Goal: Navigation & Orientation: Find specific page/section

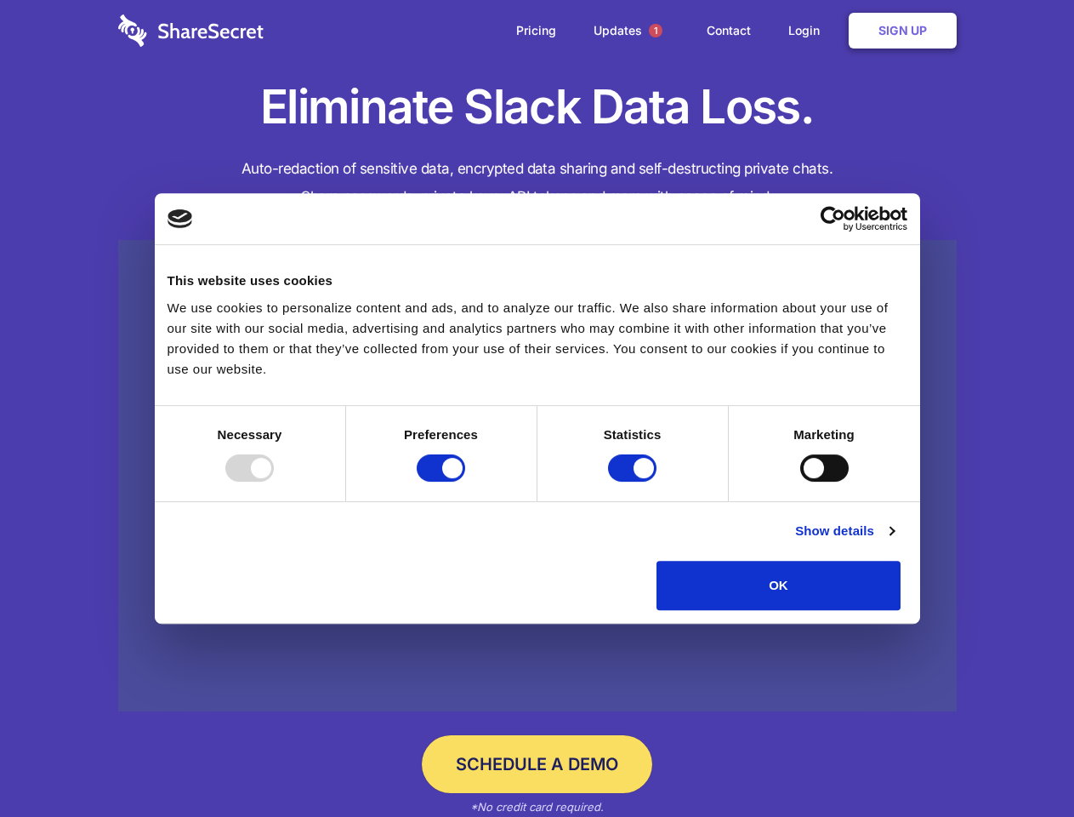
click at [274, 481] on div at bounding box center [249, 467] width 48 height 27
click at [465, 481] on input "Preferences" at bounding box center [441, 467] width 48 height 27
checkbox input "false"
click at [635, 481] on input "Statistics" at bounding box center [632, 467] width 48 height 27
checkbox input "false"
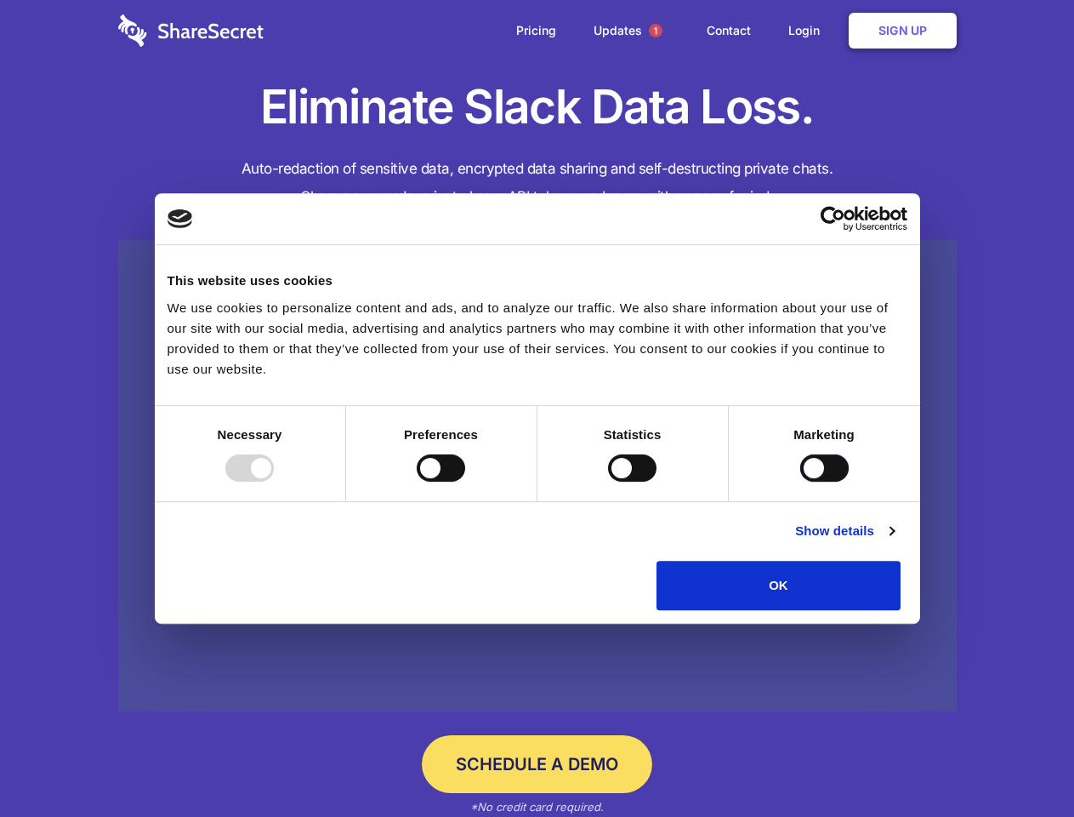
click at [800, 481] on input "Marketing" at bounding box center [824, 467] width 48 height 27
checkbox input "true"
click at [894, 541] on link "Show details" at bounding box center [844, 531] width 99 height 20
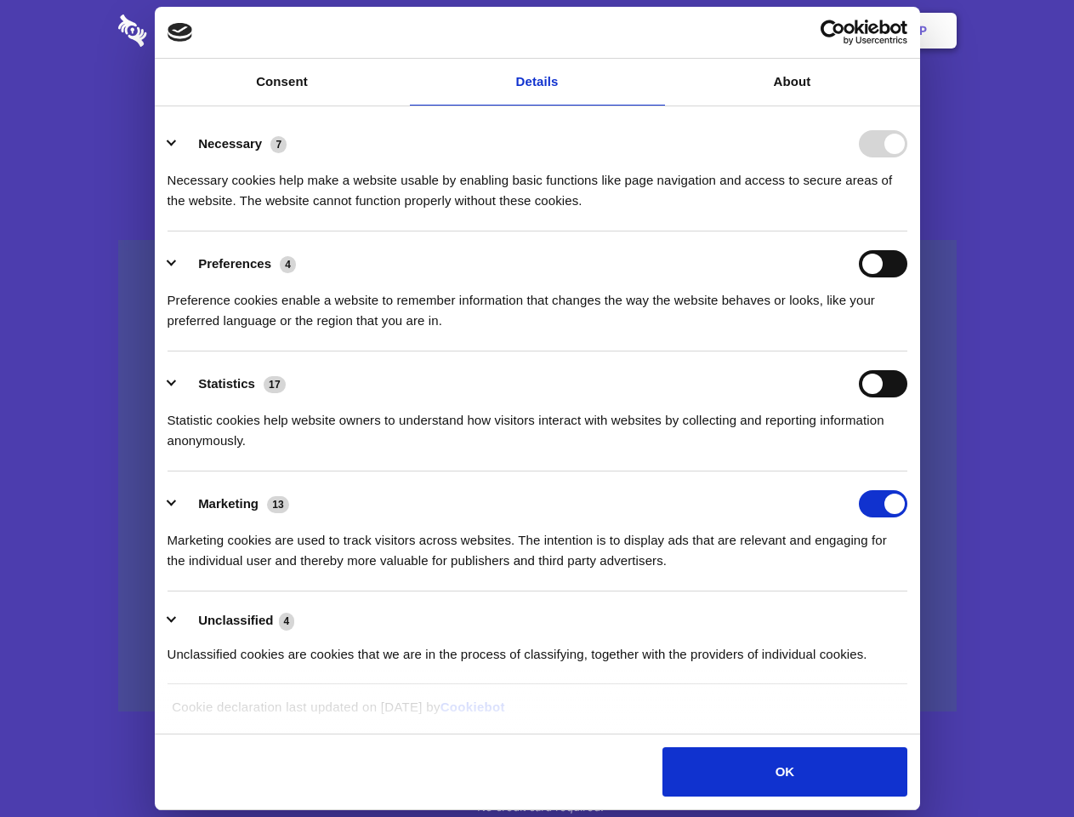
click at [908, 231] on li "Necessary 7 Necessary cookies help make a website usable by enabling basic func…" at bounding box center [538, 171] width 740 height 120
click at [655, 31] on span "1" at bounding box center [656, 31] width 14 height 14
